Goal: Task Accomplishment & Management: Manage account settings

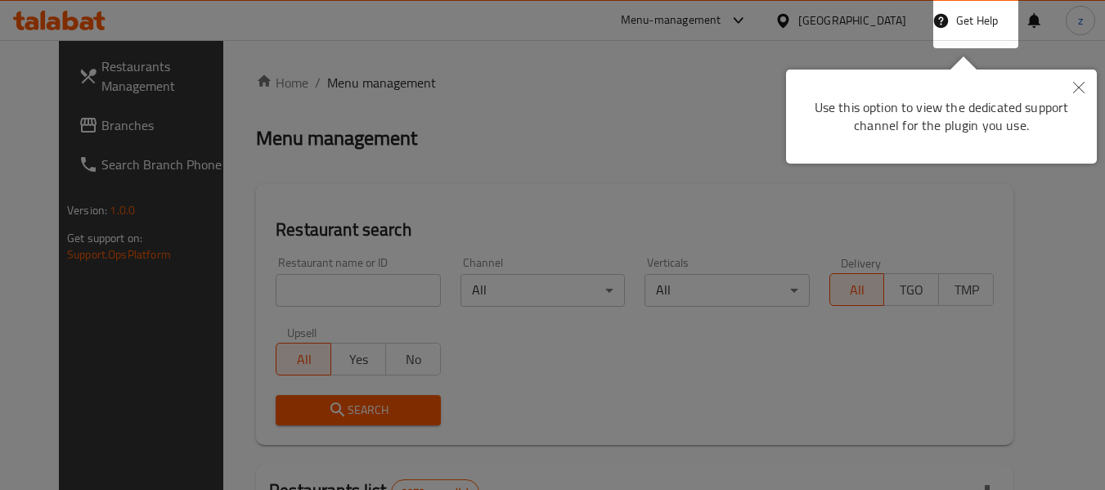
click at [1089, 95] on button "Close" at bounding box center [1079, 89] width 36 height 38
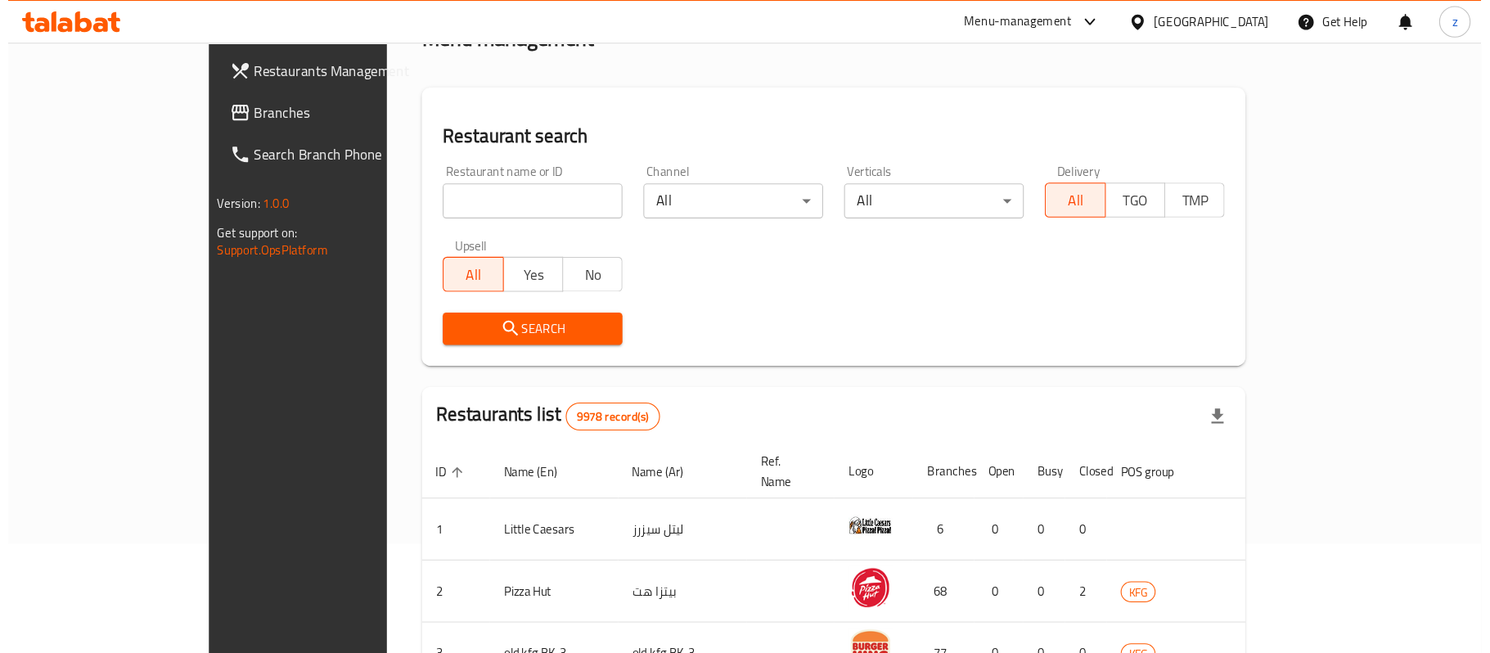
scroll to position [102, 0]
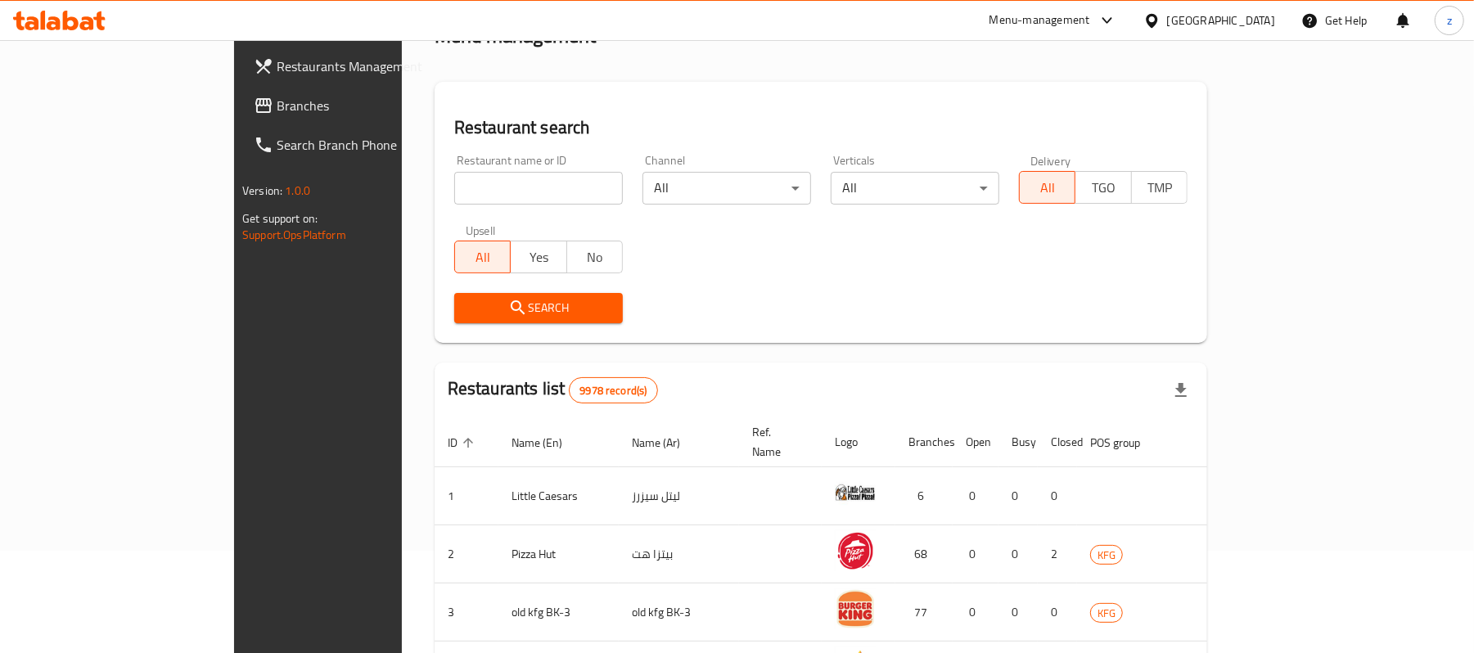
click at [776, 126] on h2 "Restaurant search" at bounding box center [820, 127] width 733 height 25
click at [665, 102] on div "Restaurant search Restaurant name or ID Restaurant name or ID Channel All ​ Ver…" at bounding box center [820, 212] width 772 height 261
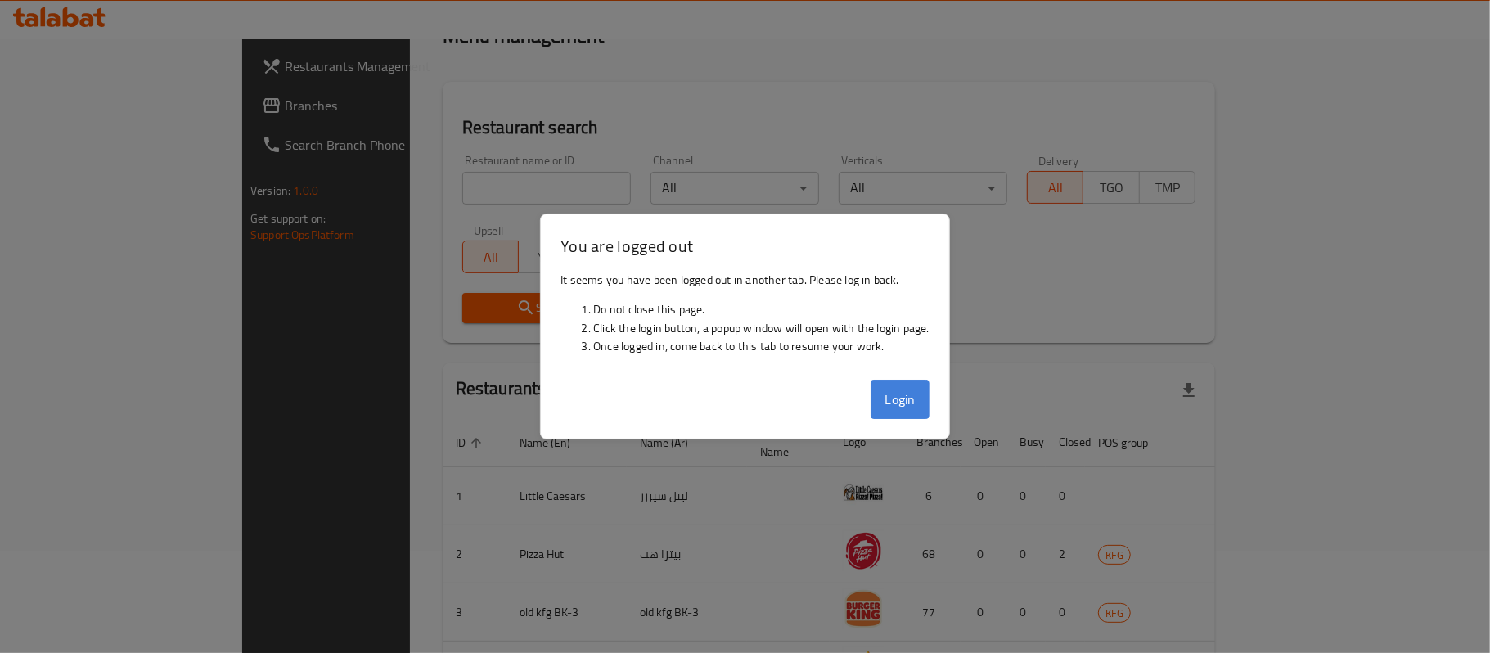
click at [889, 403] on button "Login" at bounding box center [900, 399] width 59 height 39
click at [587, 236] on h3 "You are logged out" at bounding box center [744, 246] width 369 height 24
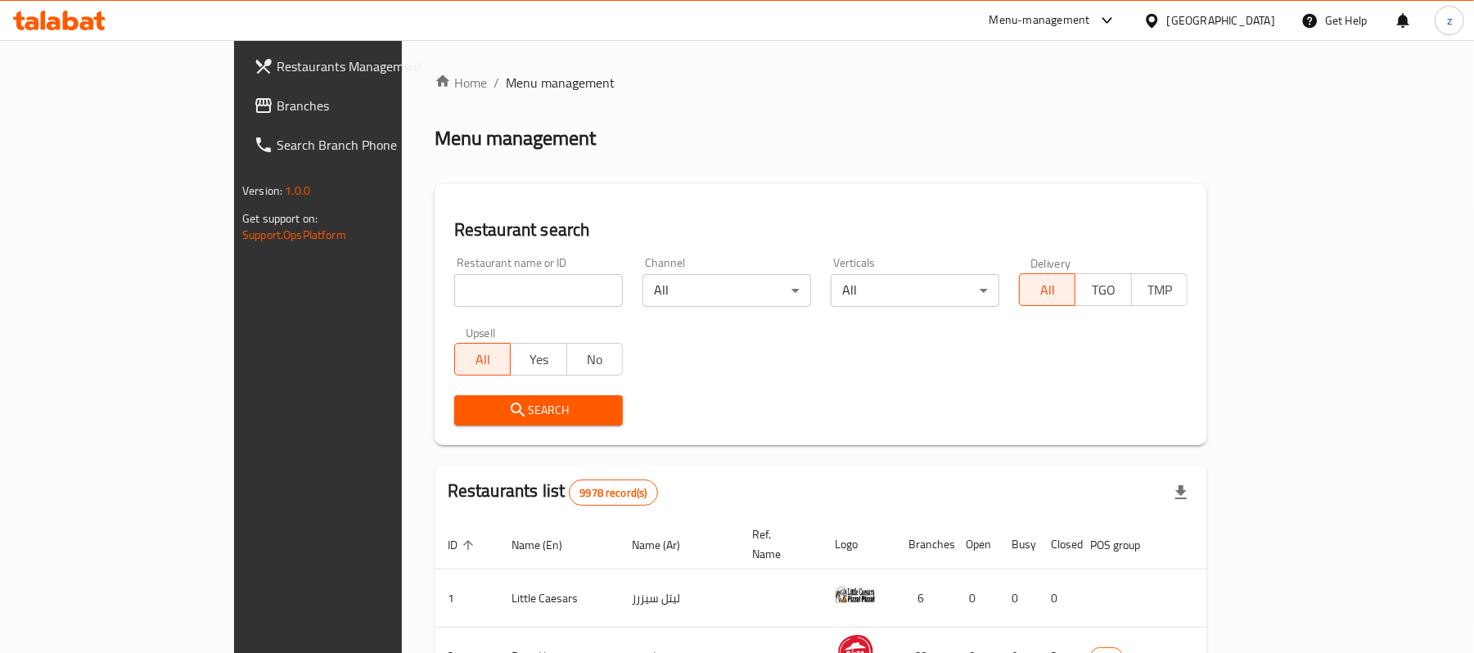
click at [1244, 16] on div "Kuwait" at bounding box center [1221, 20] width 108 height 18
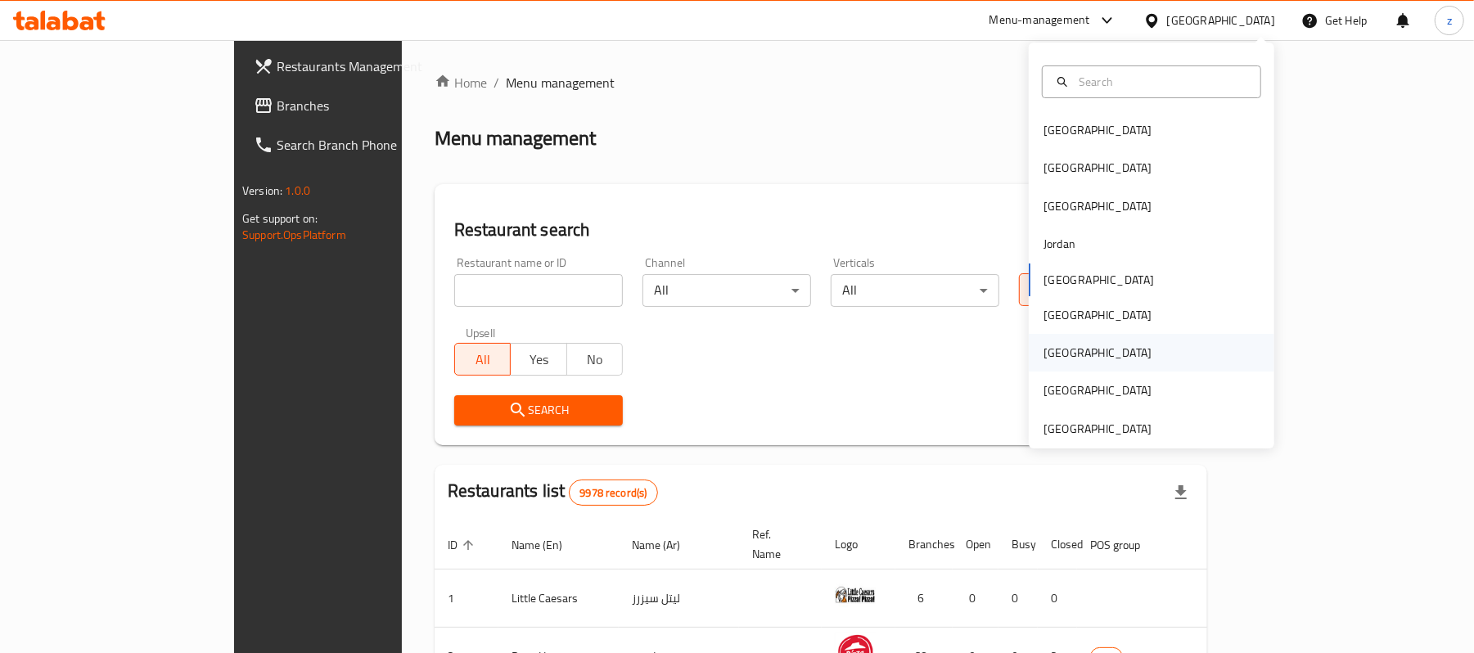
click at [1068, 344] on div "[GEOGRAPHIC_DATA]" at bounding box center [1150, 353] width 245 height 38
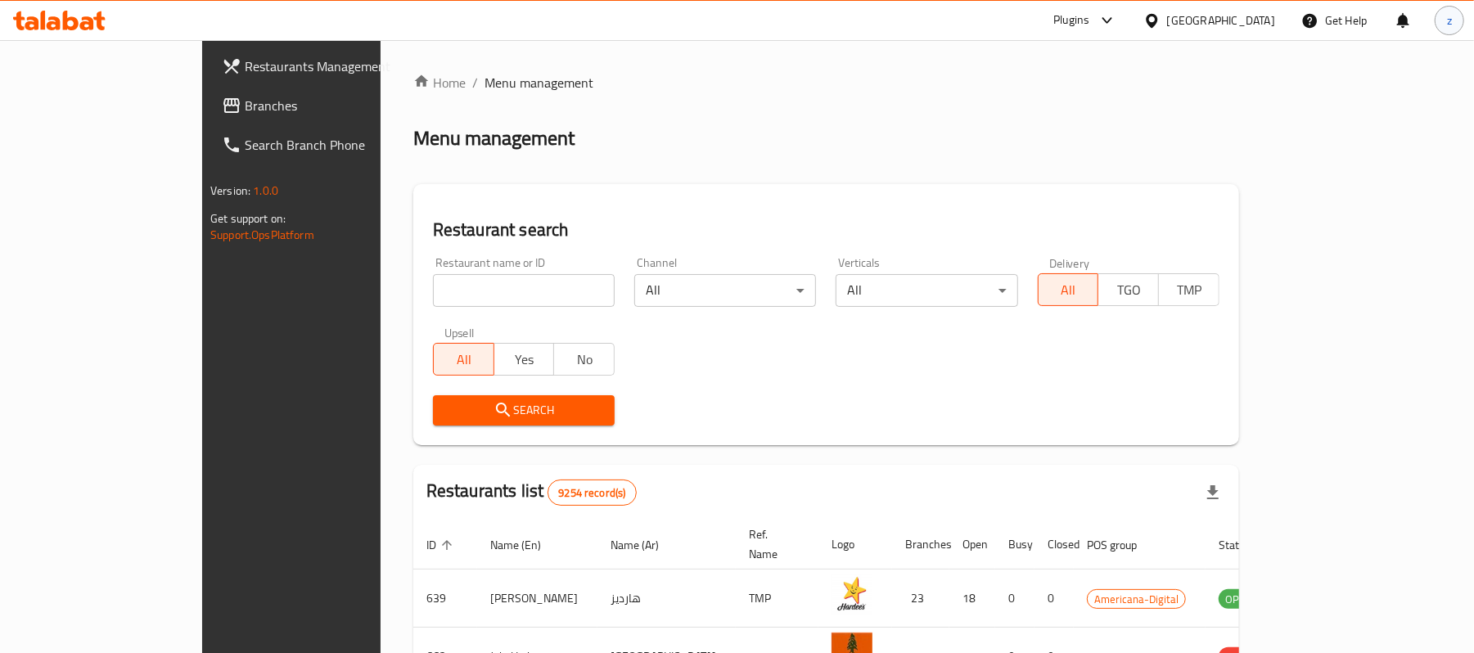
click at [1448, 25] on span "z" at bounding box center [1449, 20] width 5 height 18
click at [1262, 187] on div "Logout" at bounding box center [1340, 174] width 219 height 47
click at [1117, 24] on icon at bounding box center [1107, 21] width 20 height 20
click at [1011, 65] on div "All Plugins" at bounding box center [990, 72] width 51 height 18
